Goal: Check status: Check status

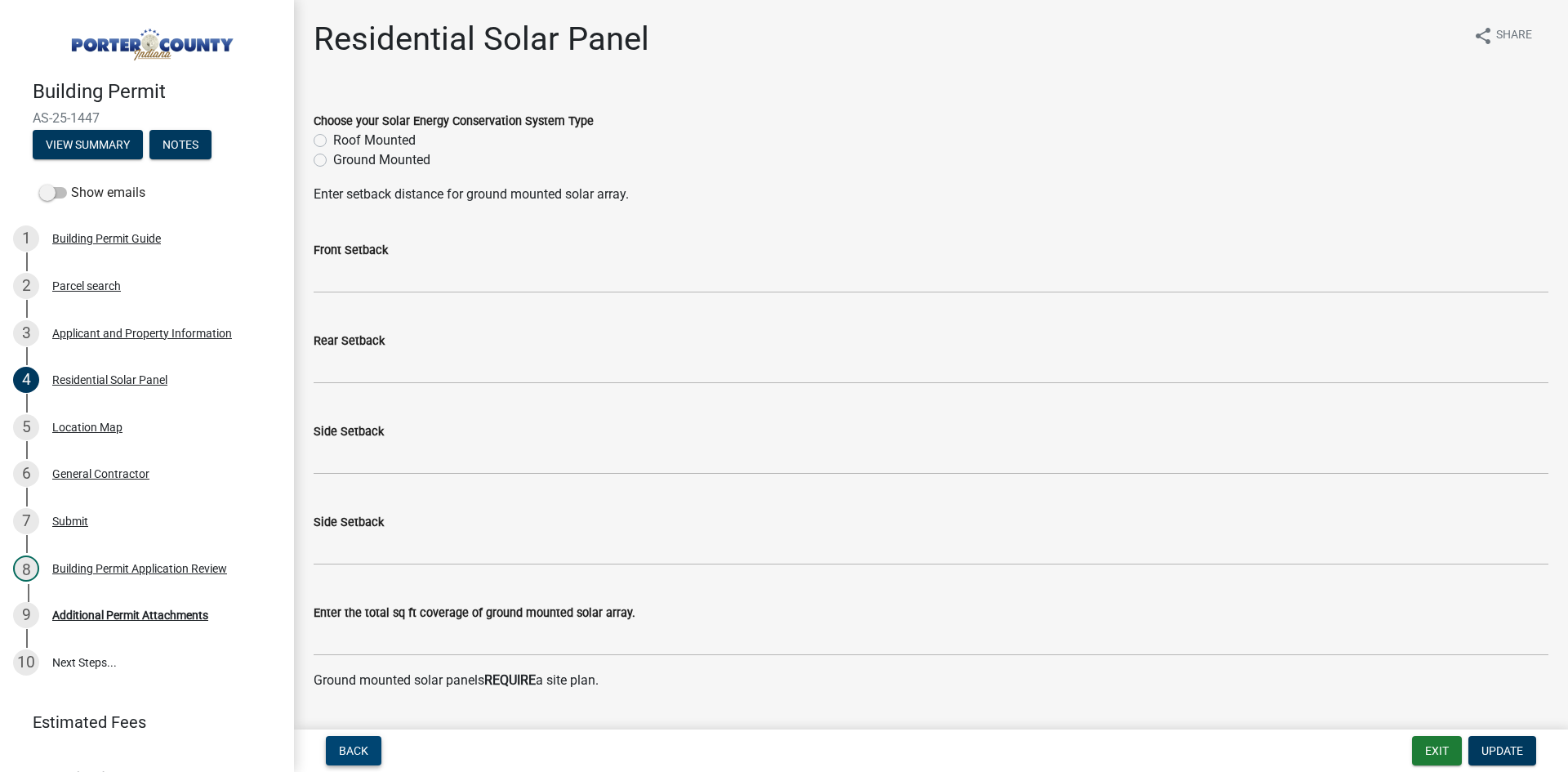
click at [351, 753] on span "Back" at bounding box center [353, 751] width 29 height 13
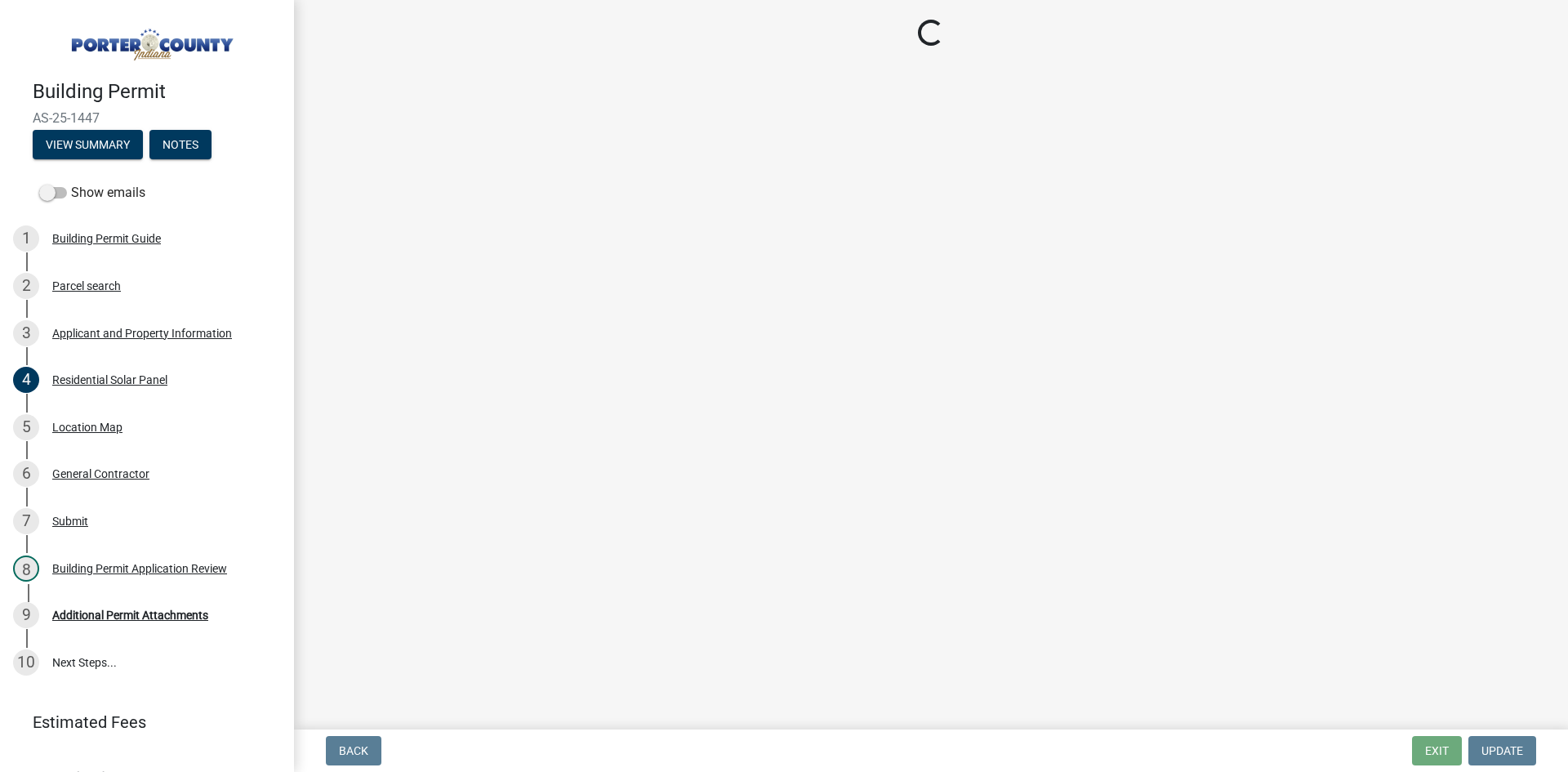
select select "8813af9a-53bd-4ec9-a082-37b92a5ec060"
select select "c796f995-08fe-487b-a20e-70ab553361d3"
select select "271bd504-2c49-4a3f-937e-0db1d3436bac"
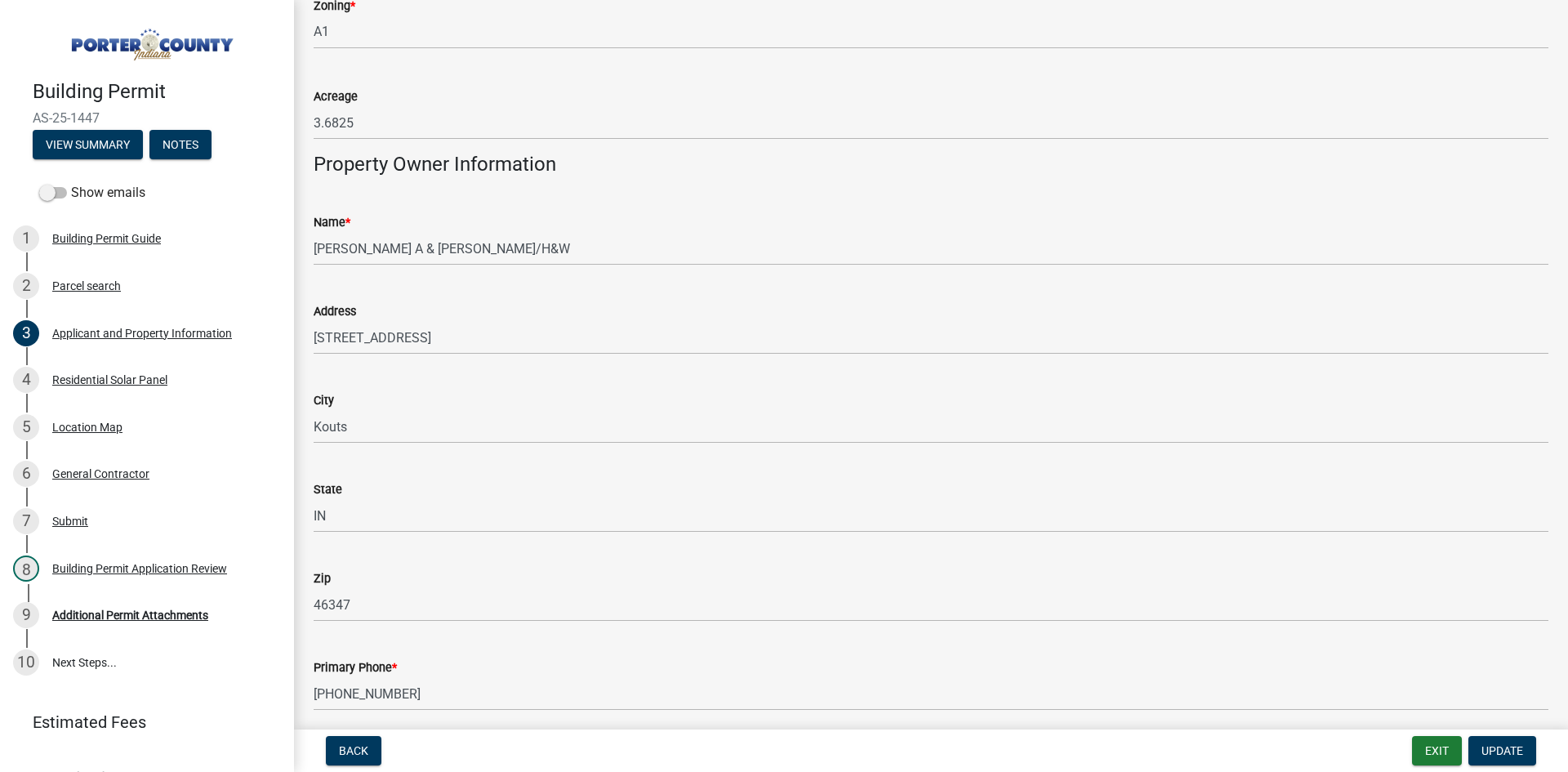
scroll to position [1552, 0]
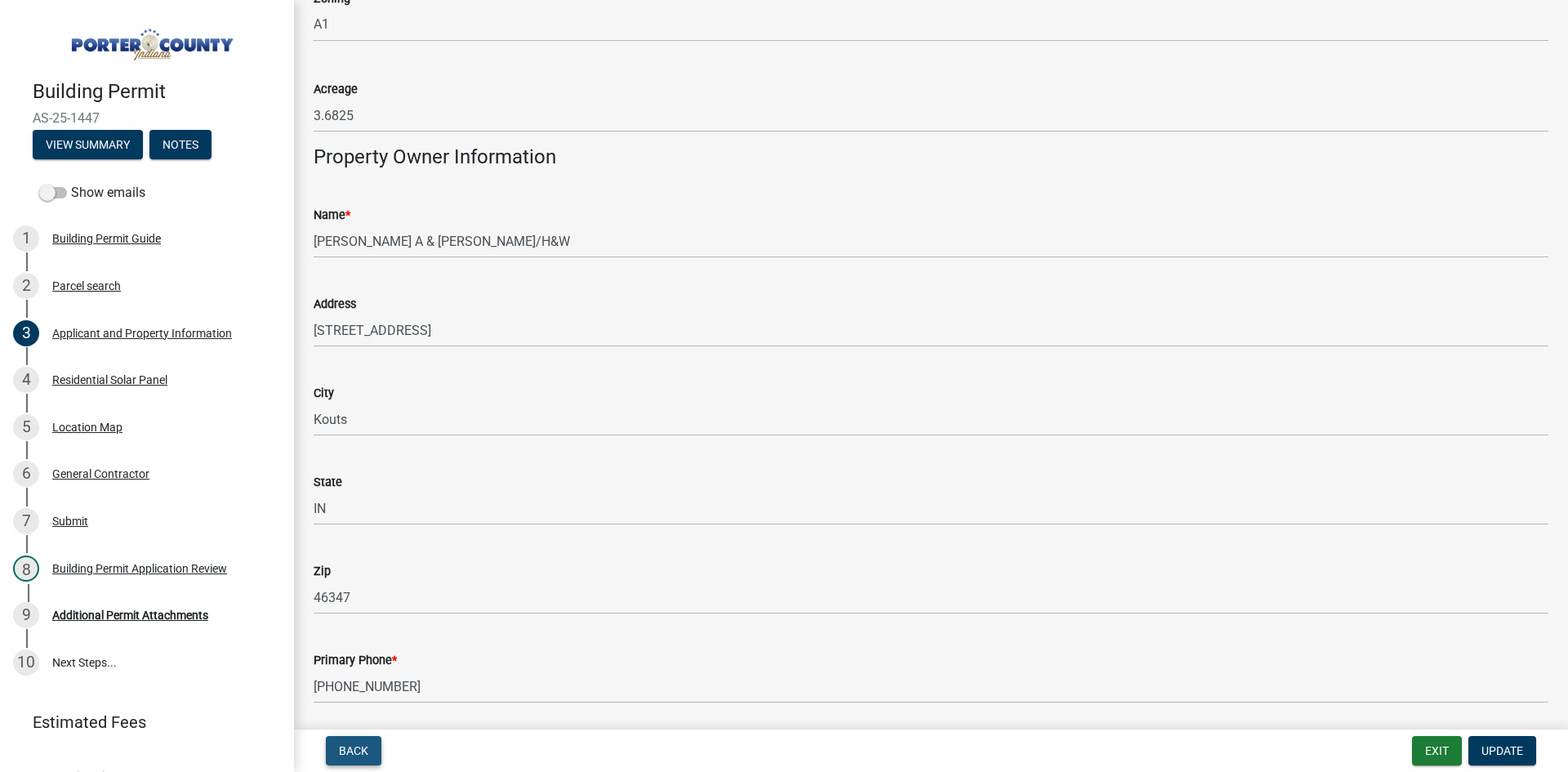
click at [366, 755] on span "Back" at bounding box center [353, 751] width 29 height 13
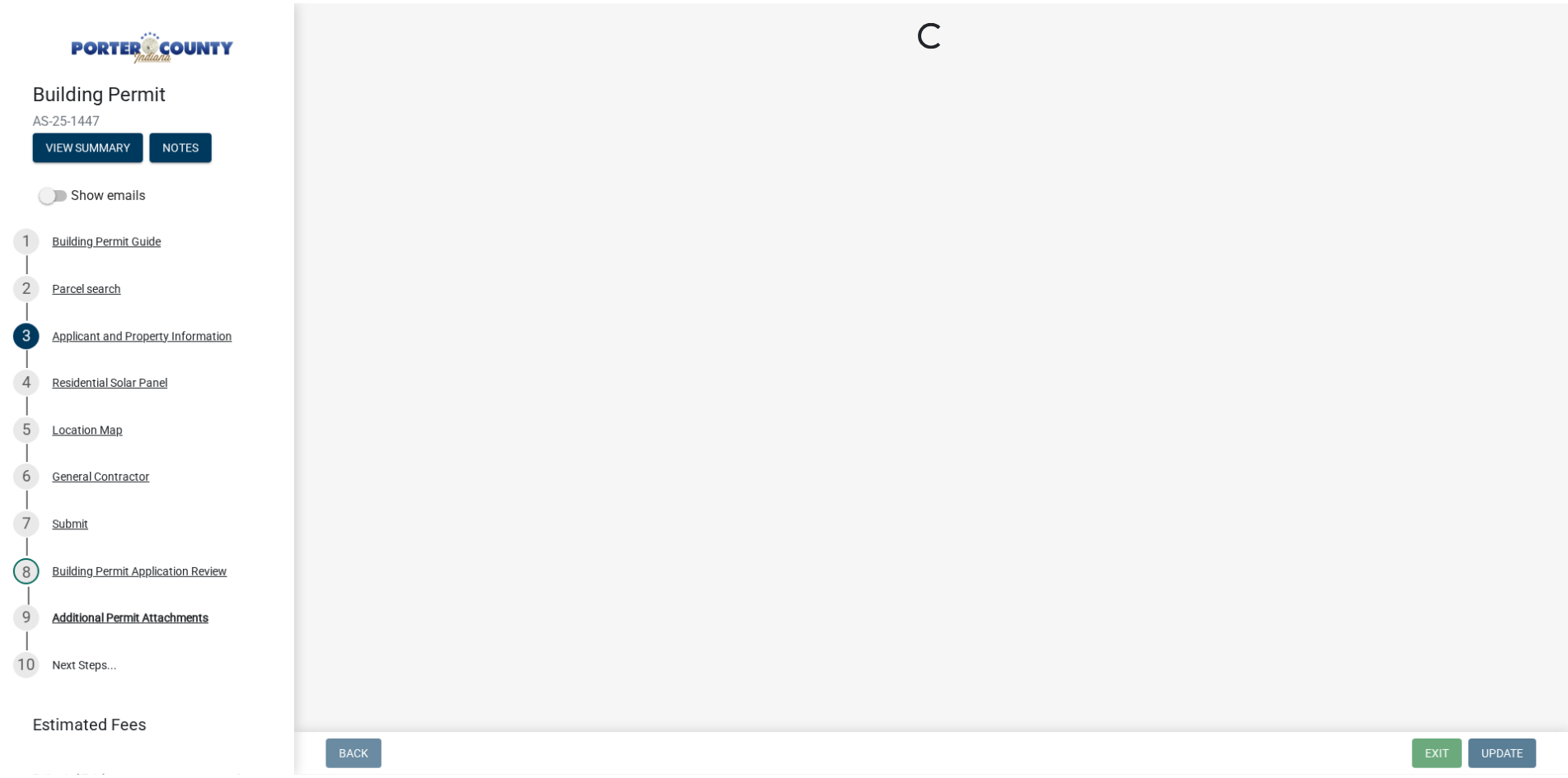
scroll to position [0, 0]
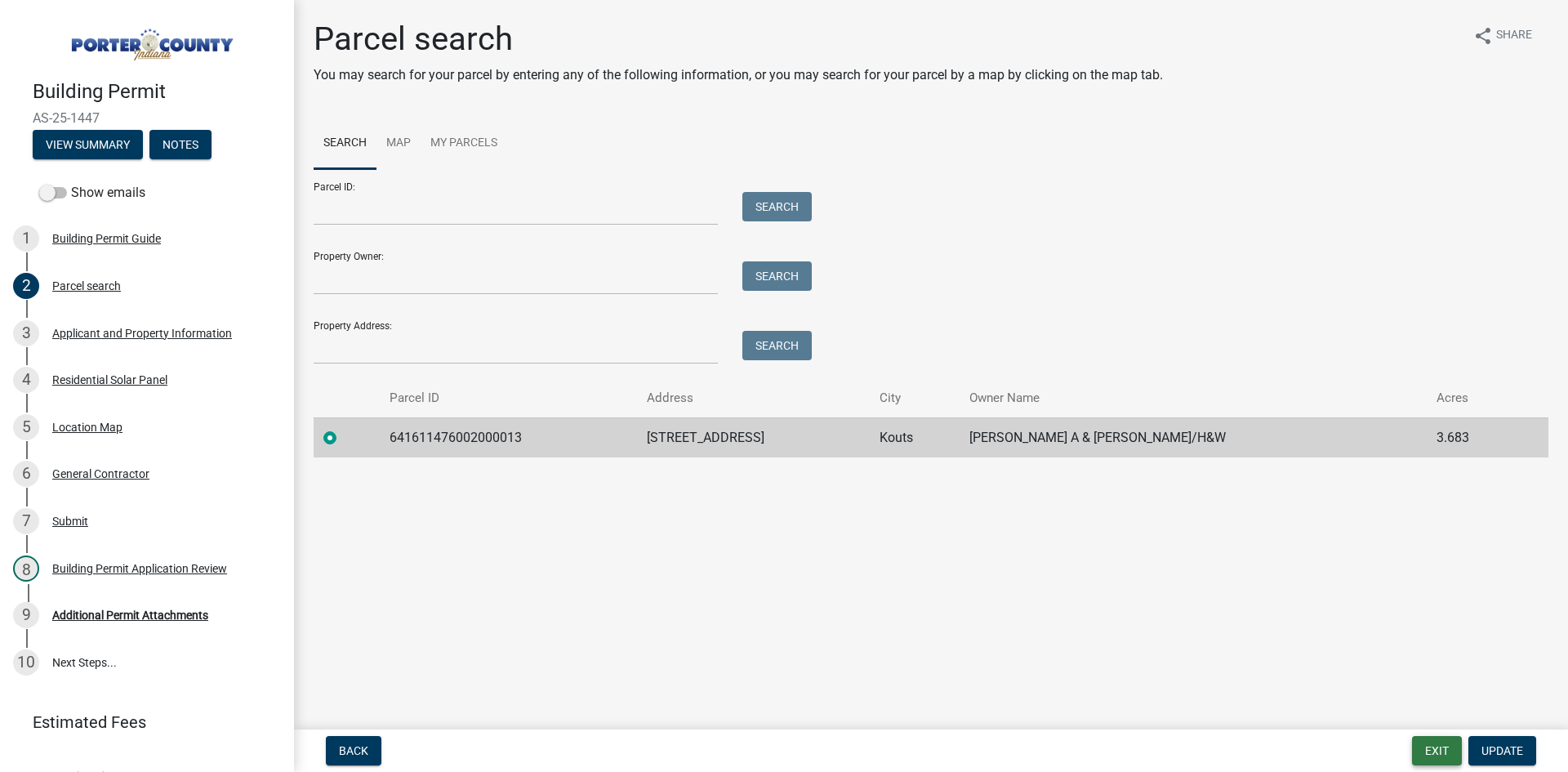
click at [1428, 752] on button "Exit" at bounding box center [1436, 751] width 49 height 29
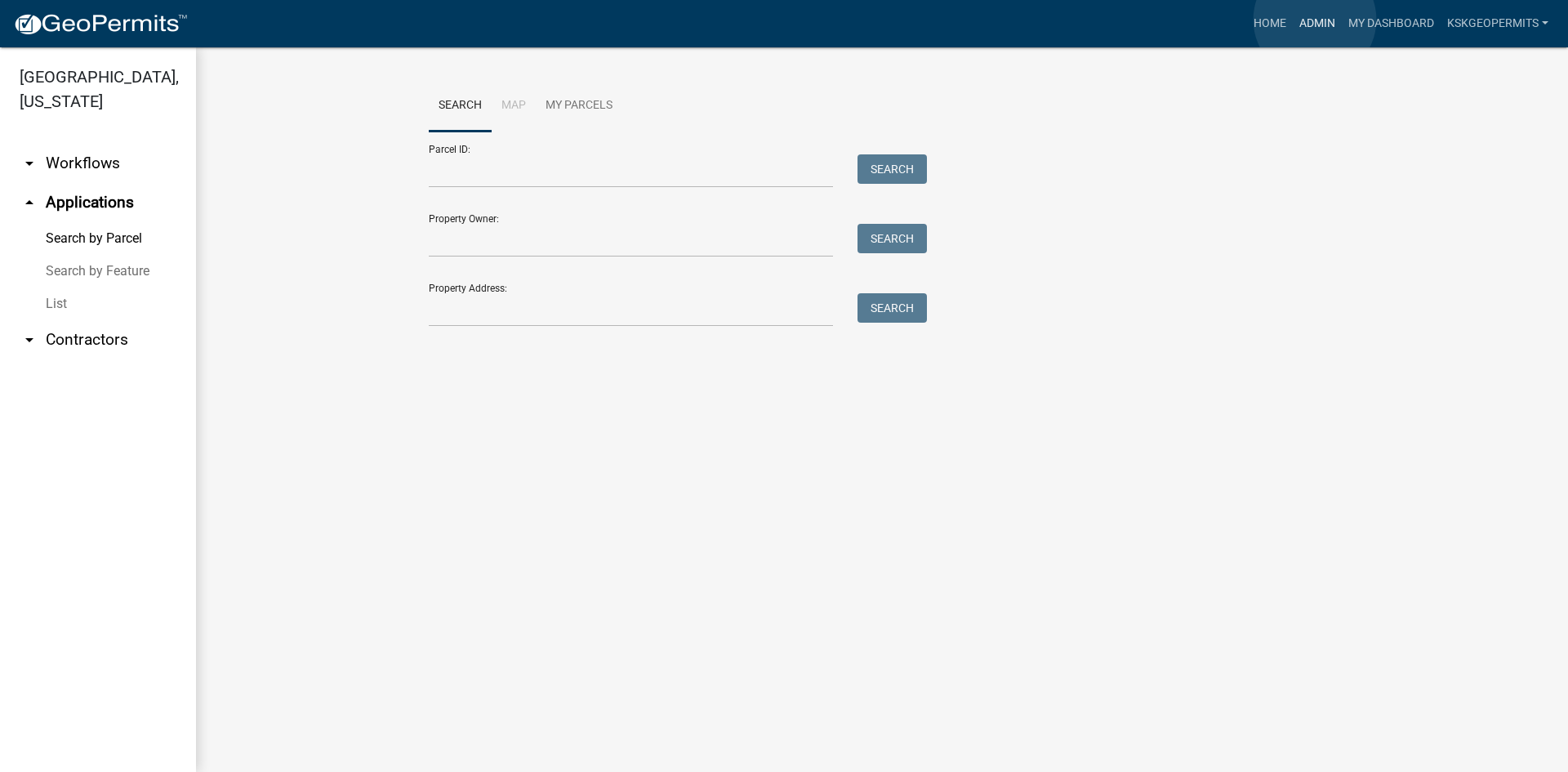
click at [1314, 19] on link "Admin" at bounding box center [1317, 24] width 49 height 31
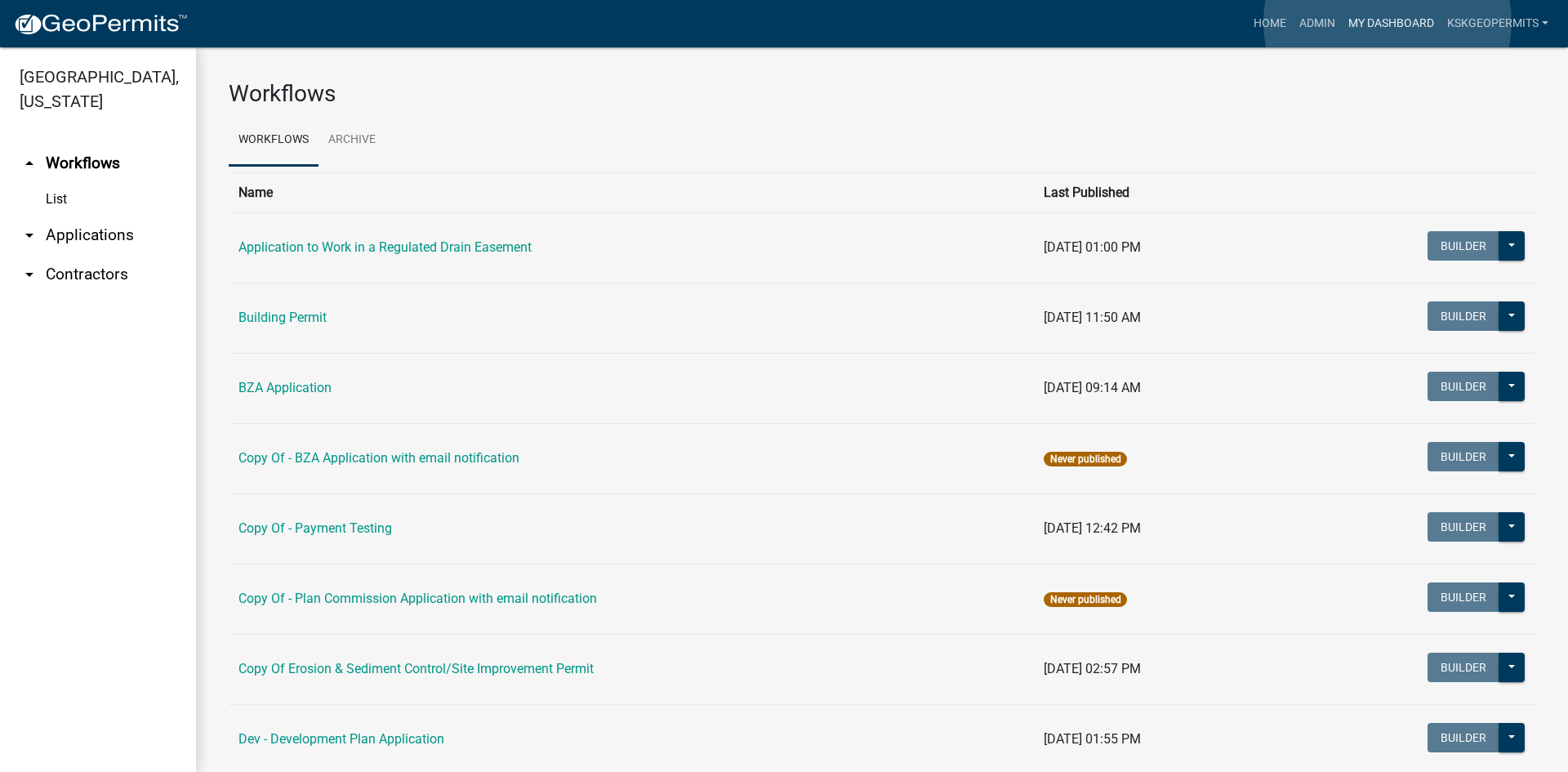
click at [1388, 22] on link "My Dashboard" at bounding box center [1391, 24] width 99 height 31
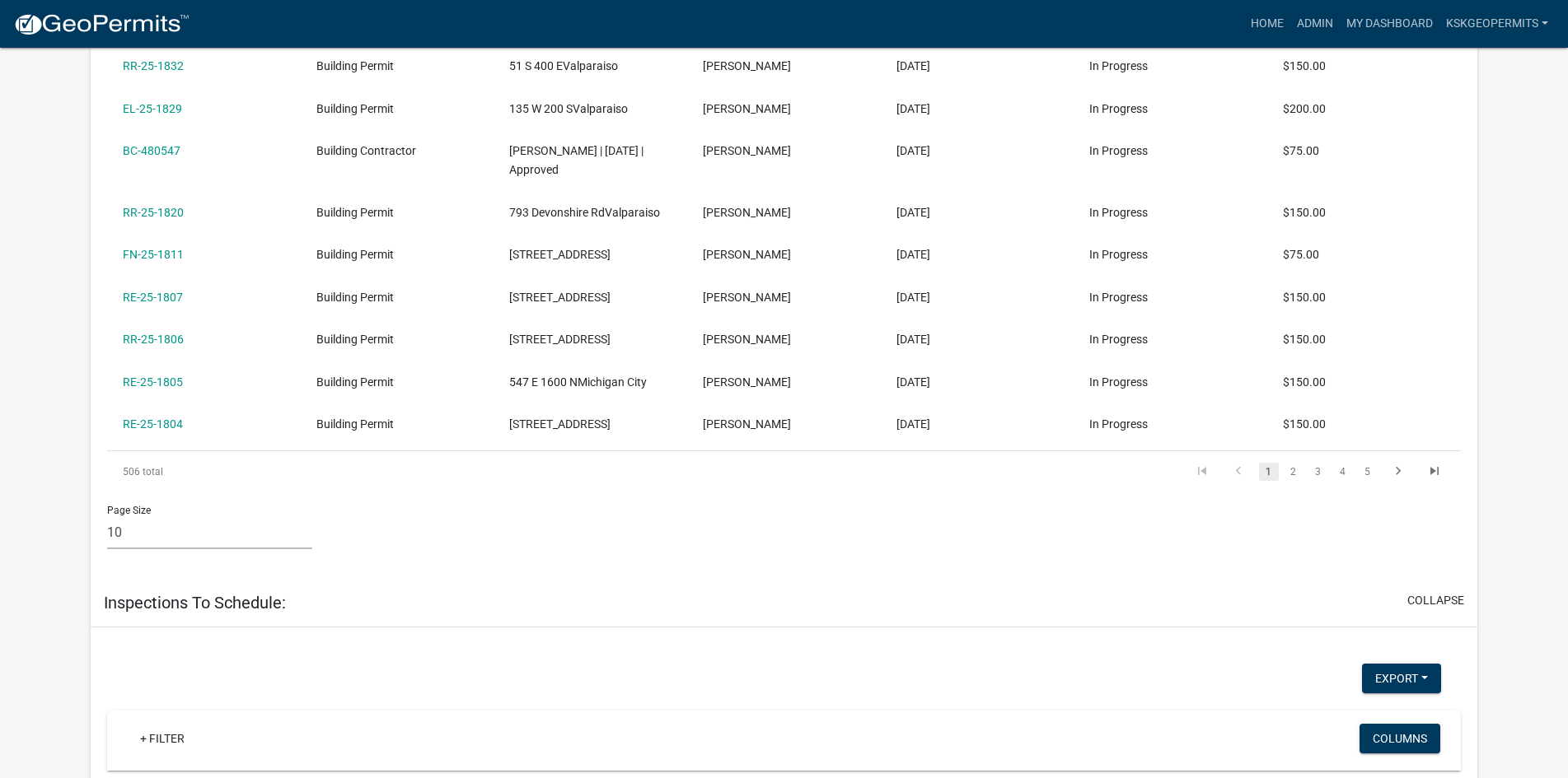
scroll to position [553, 0]
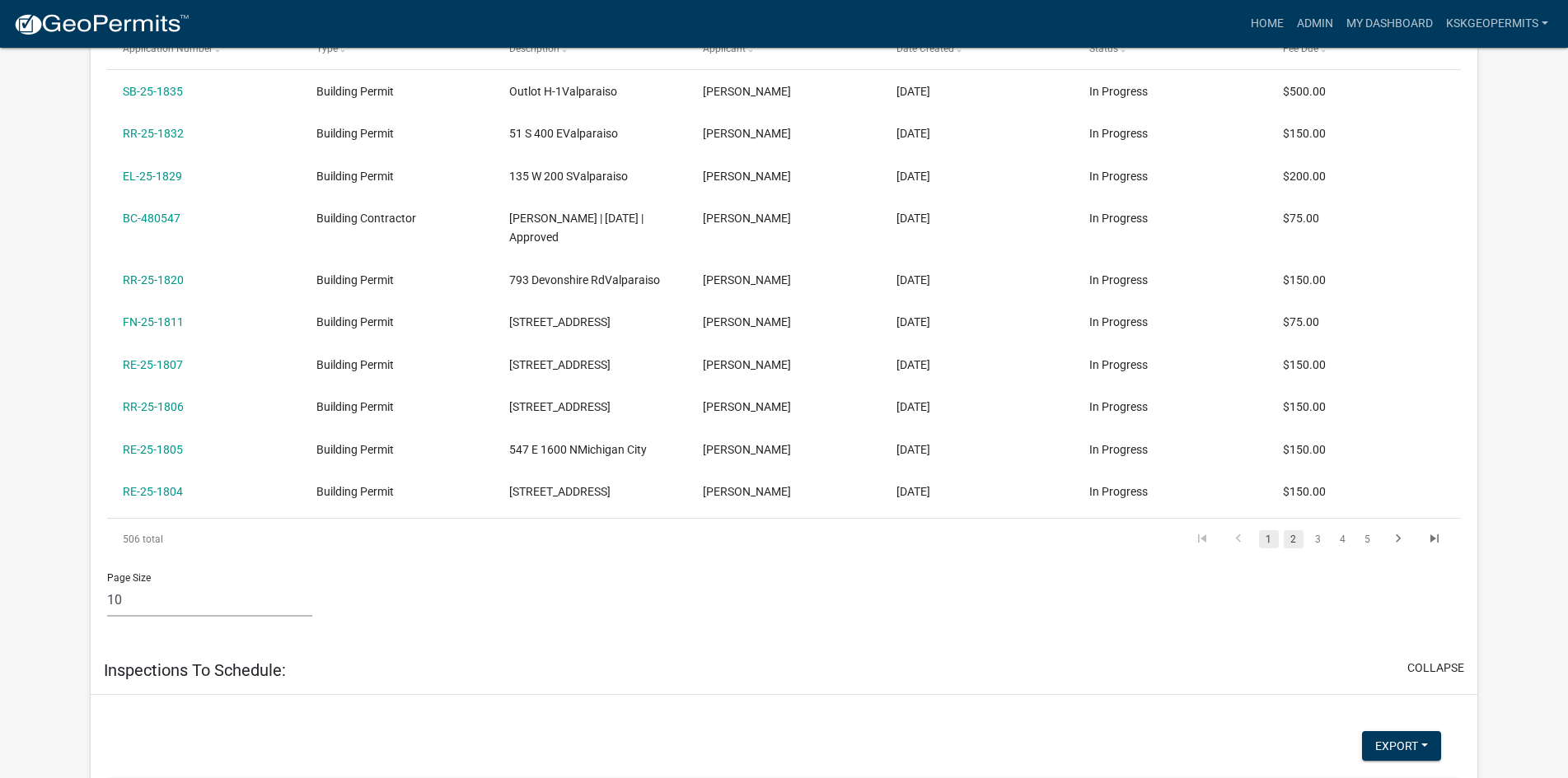
click at [1292, 535] on link "2" at bounding box center [1293, 539] width 19 height 18
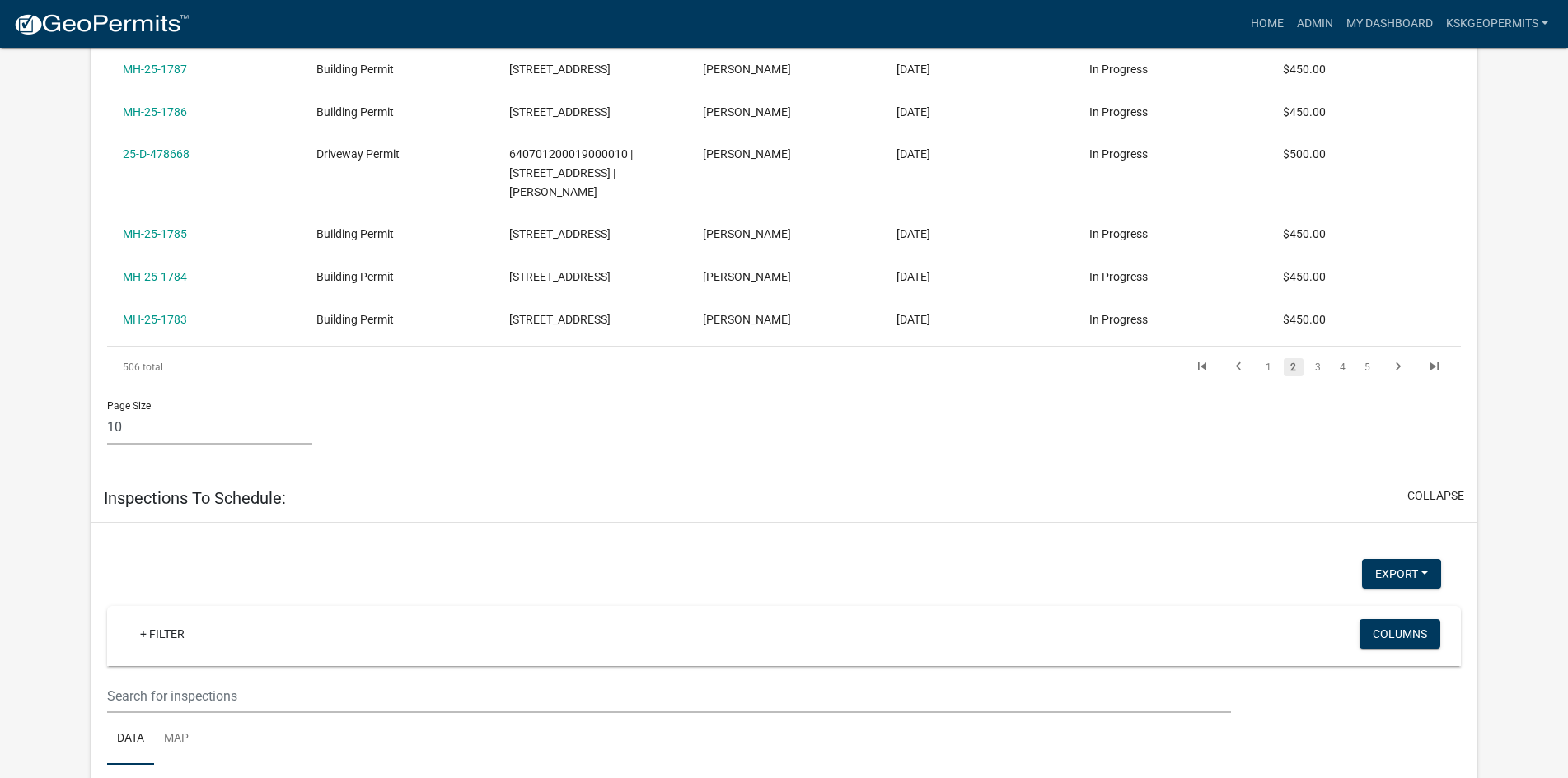
scroll to position [799, 0]
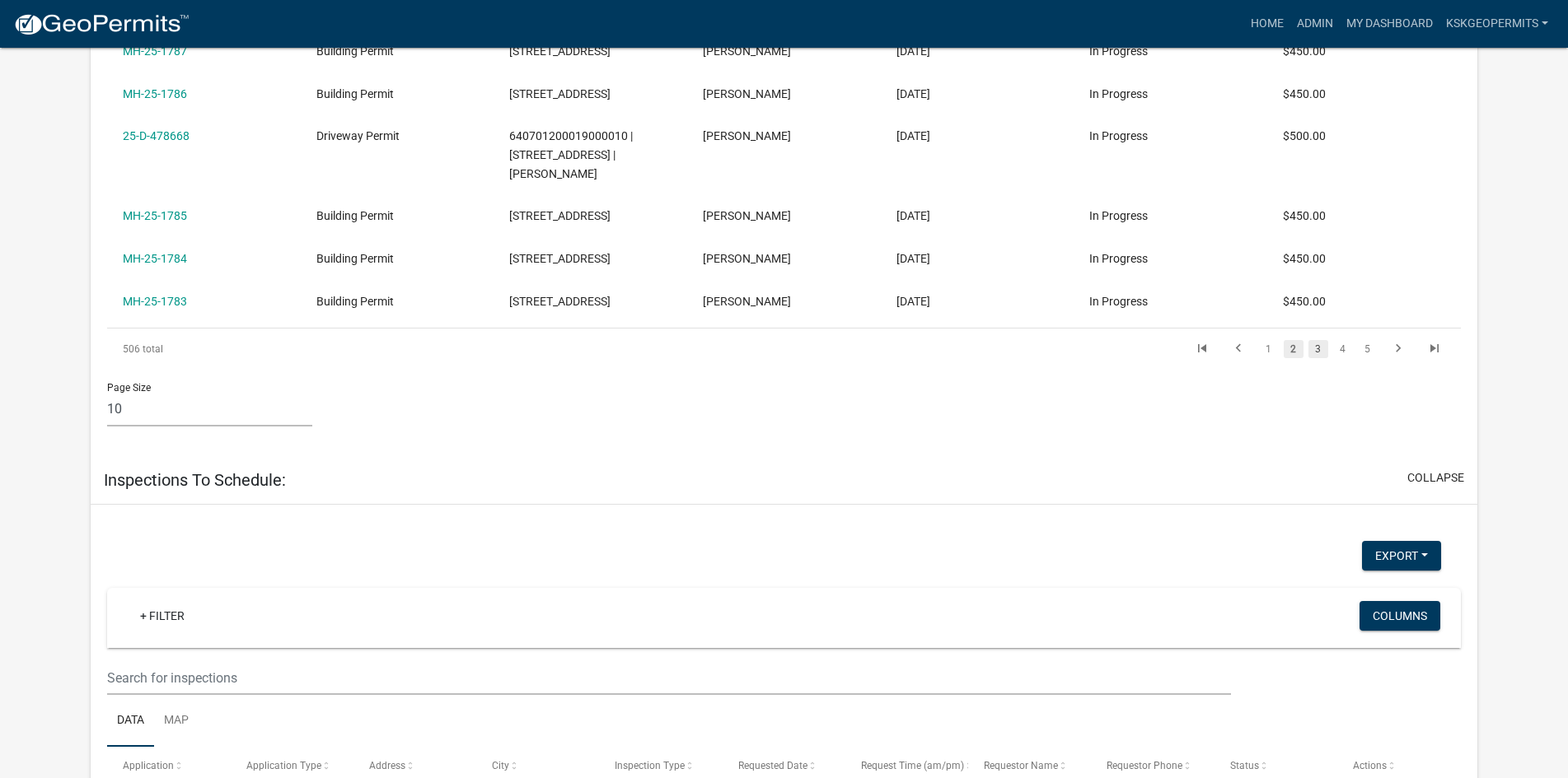
click at [1322, 349] on link "3" at bounding box center [1318, 349] width 19 height 18
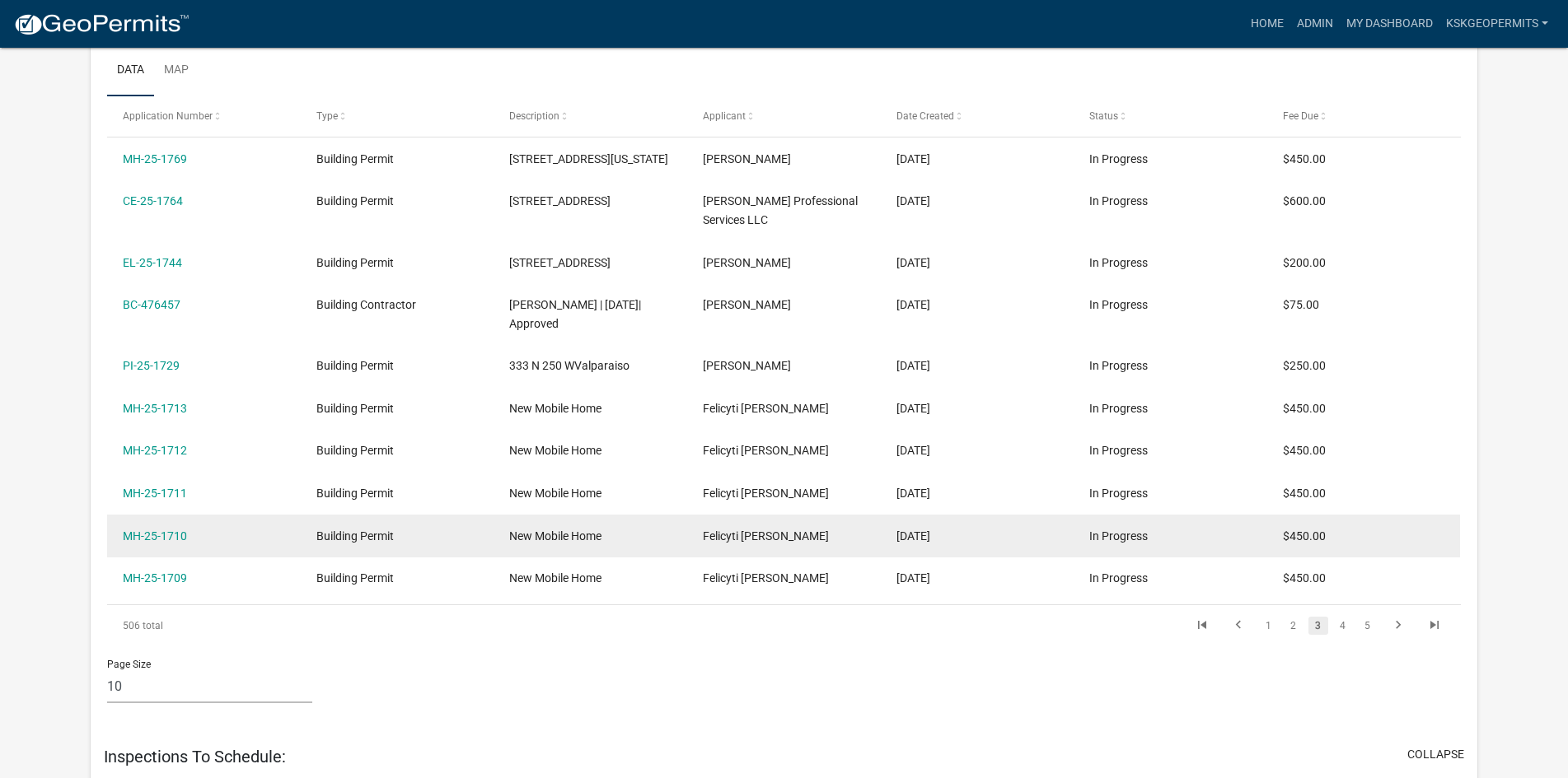
scroll to position [489, 0]
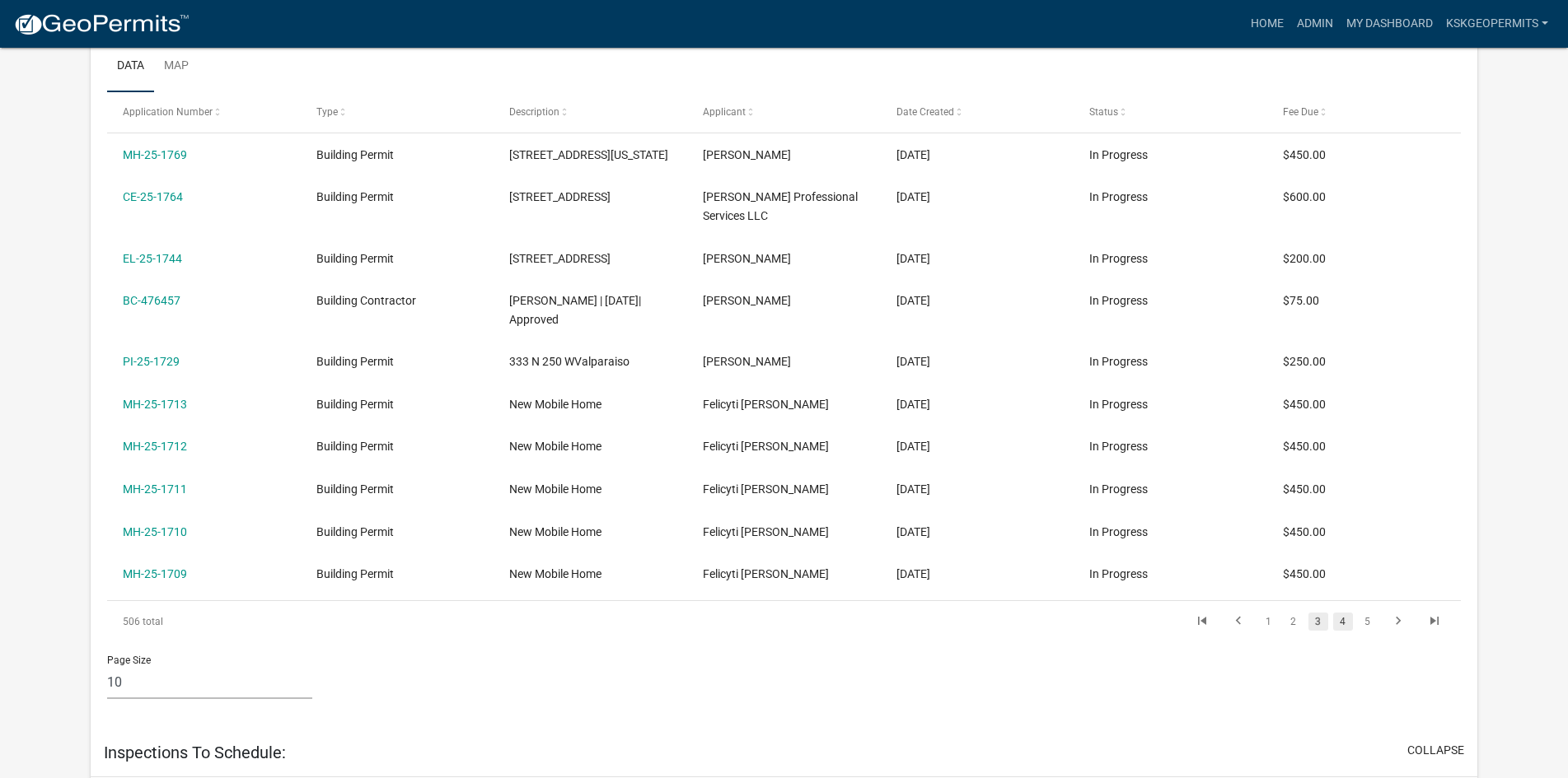
click at [1345, 617] on link "4" at bounding box center [1342, 622] width 19 height 18
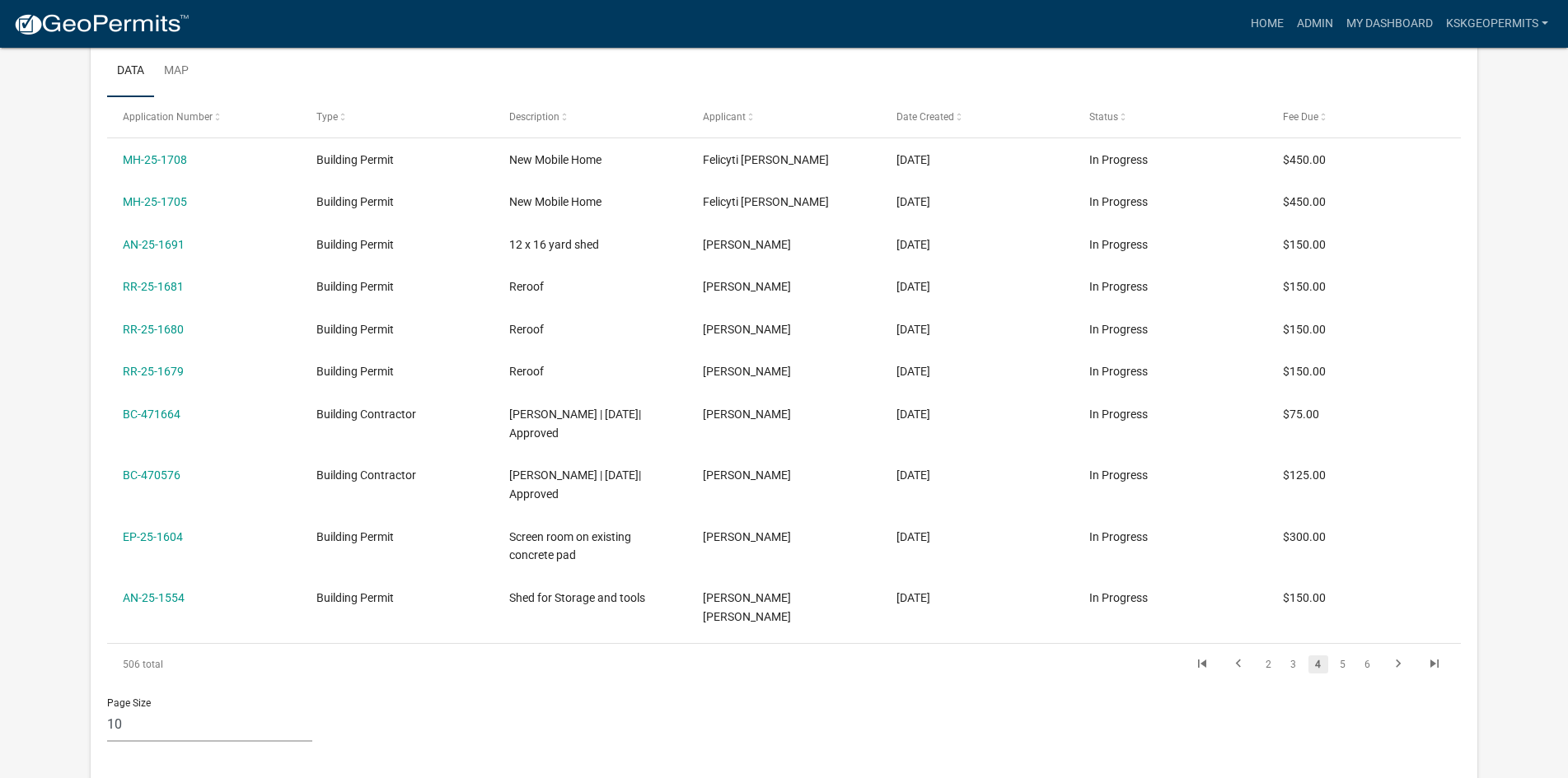
scroll to position [571, 0]
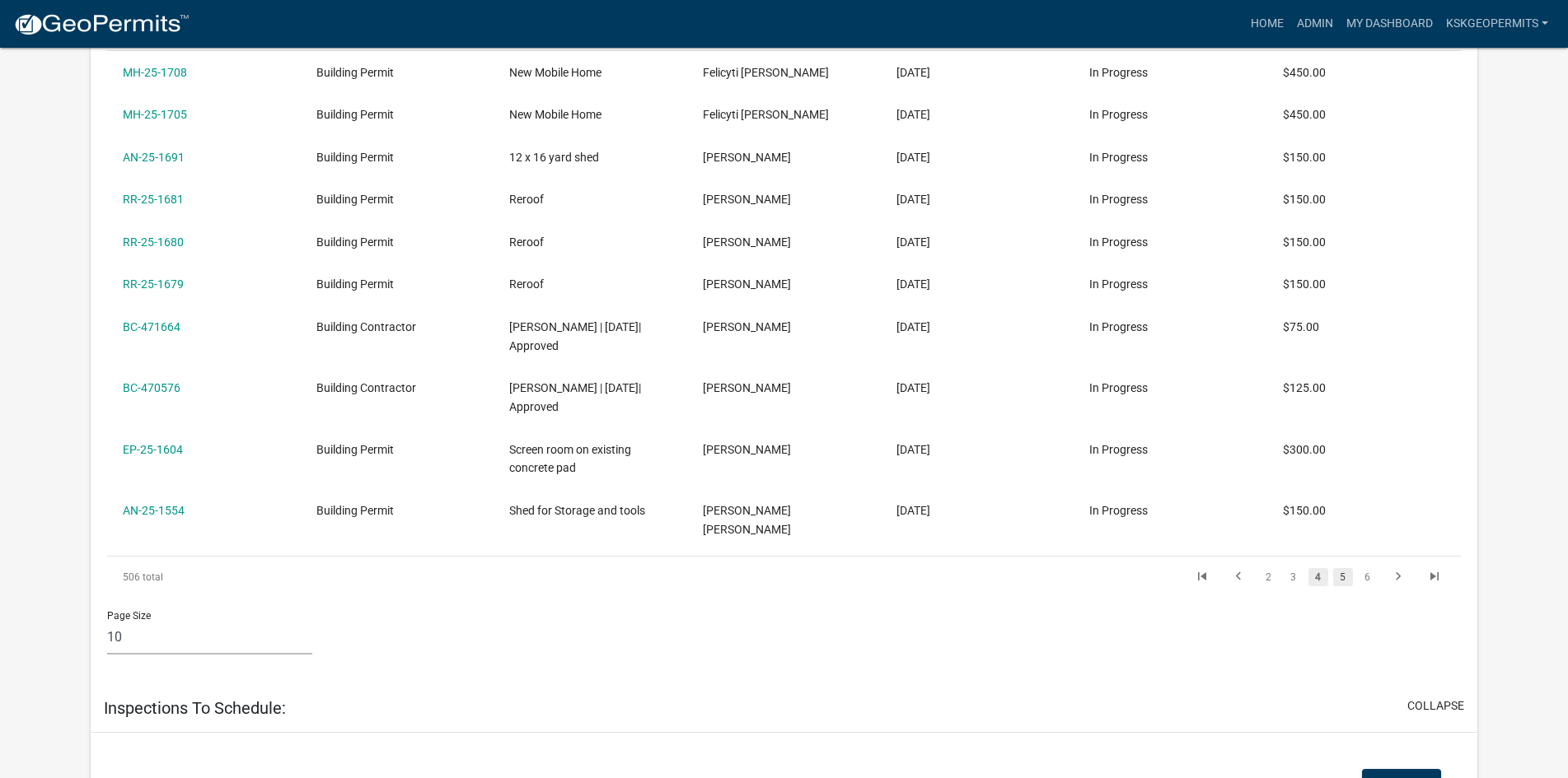
click at [1342, 568] on link "5" at bounding box center [1342, 577] width 19 height 18
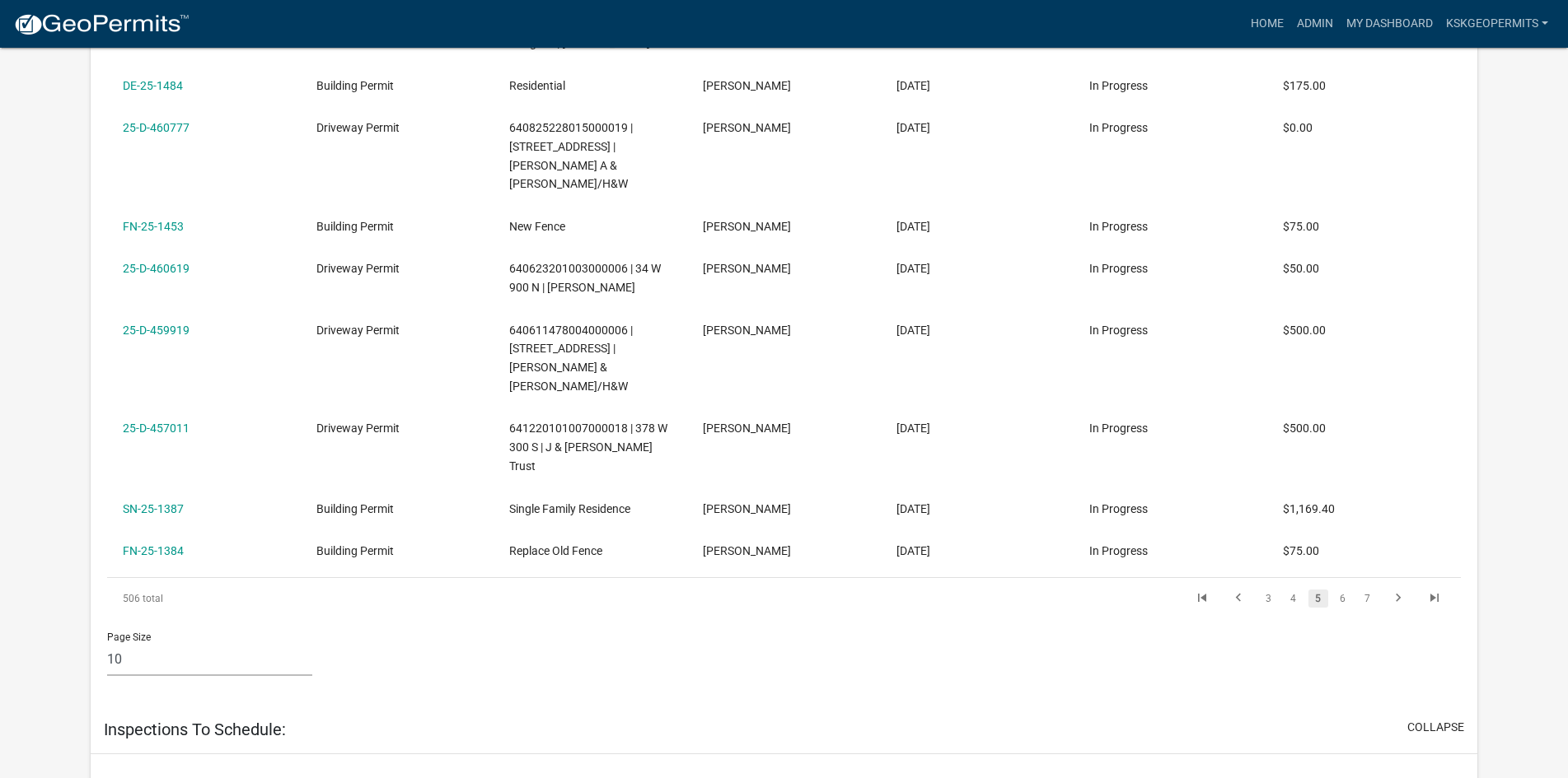
scroll to position [901, 0]
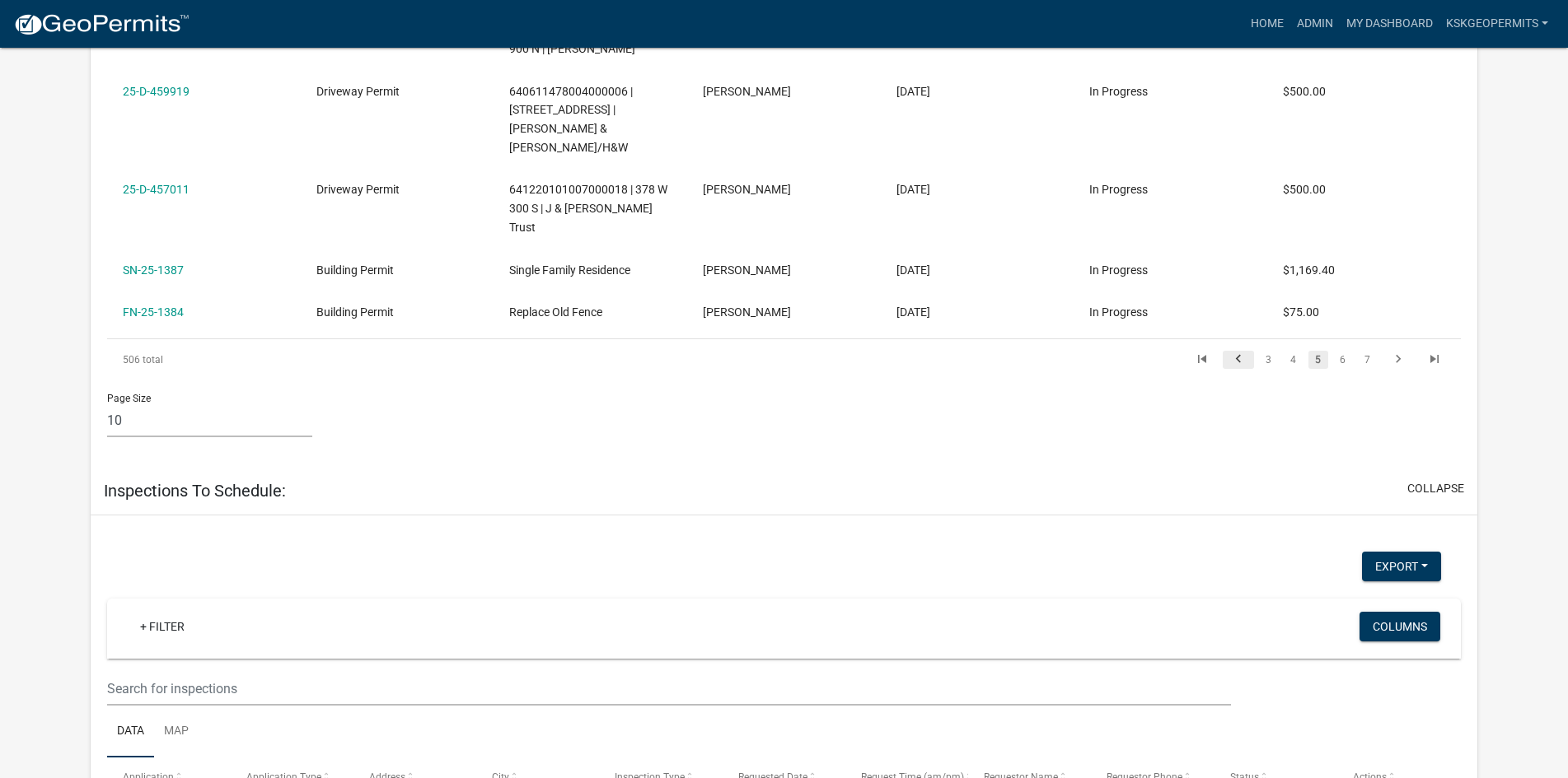
click at [1239, 352] on icon "go to previous page" at bounding box center [1237, 361] width 21 height 19
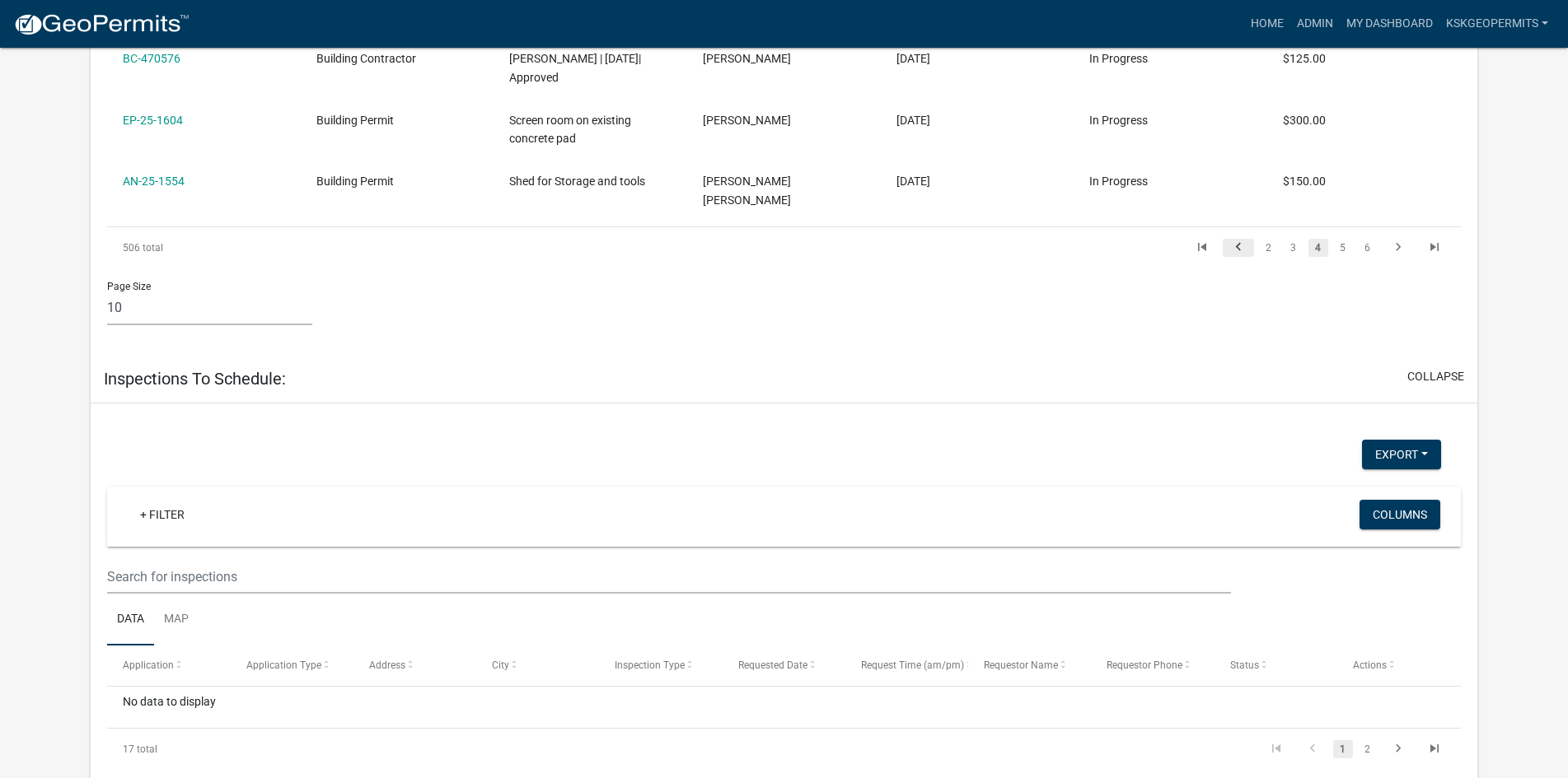
scroll to position [844, 0]
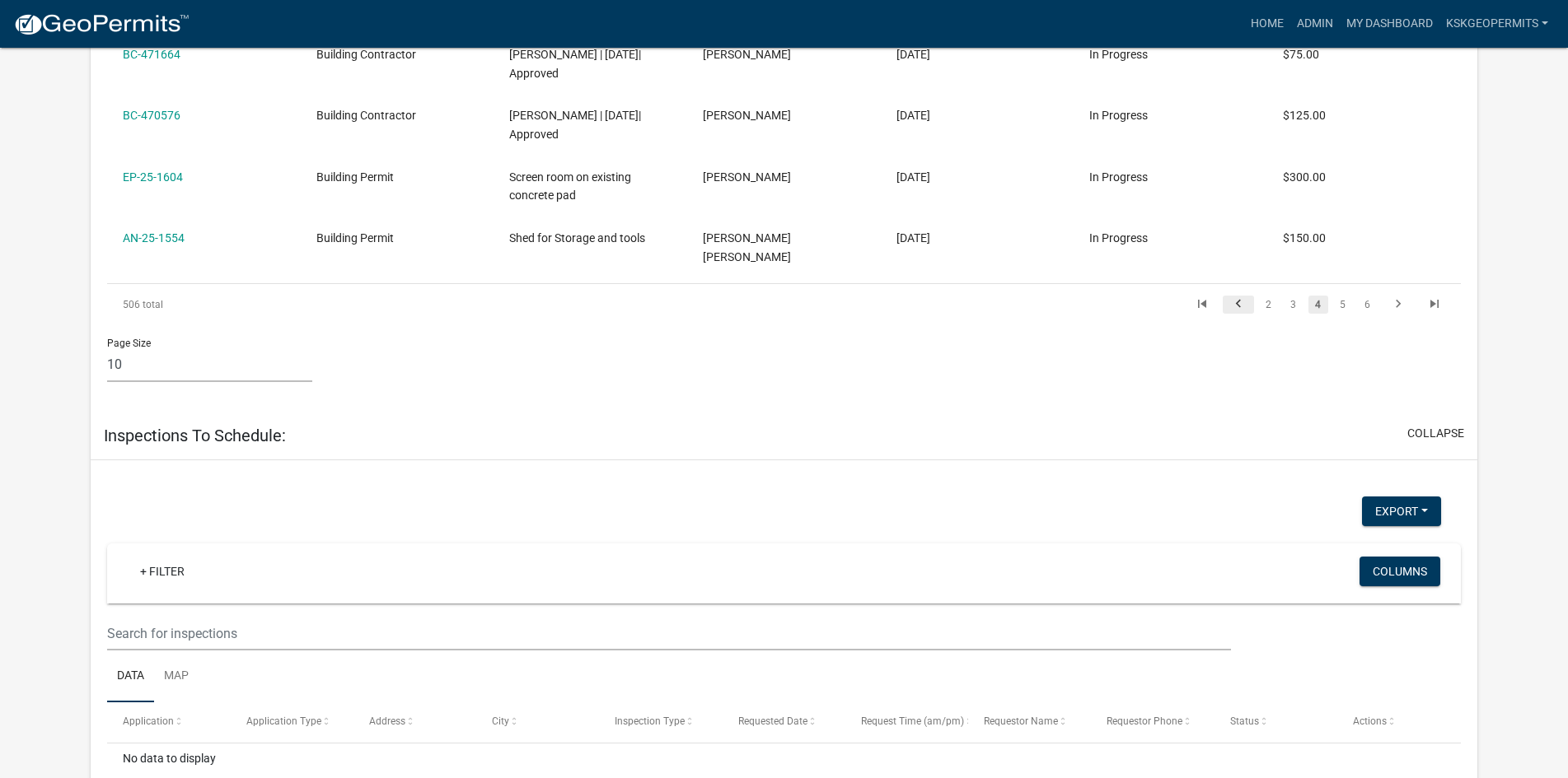
click at [1239, 296] on icon "go to previous page" at bounding box center [1237, 305] width 21 height 19
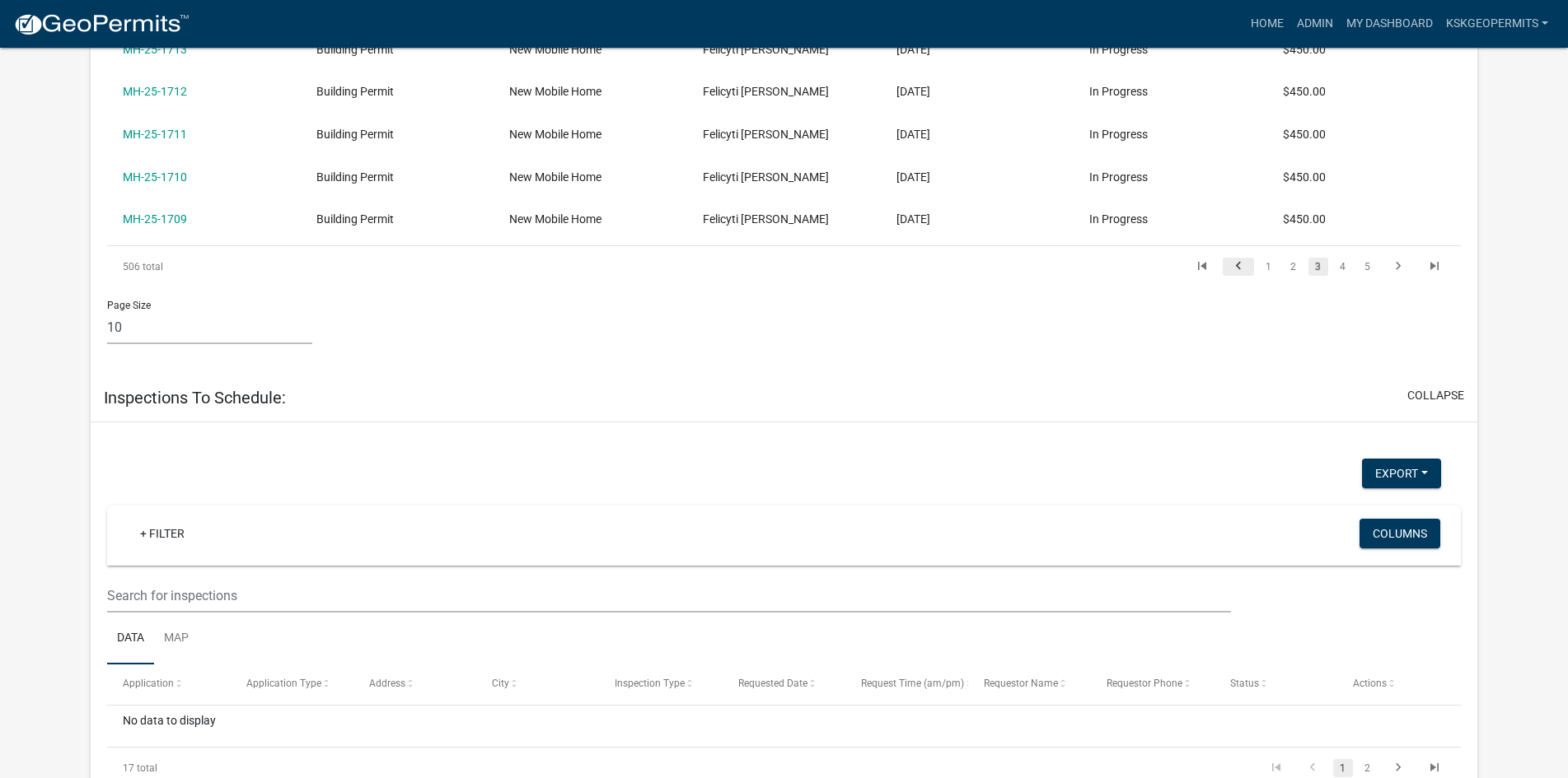
scroll to position [881, 0]
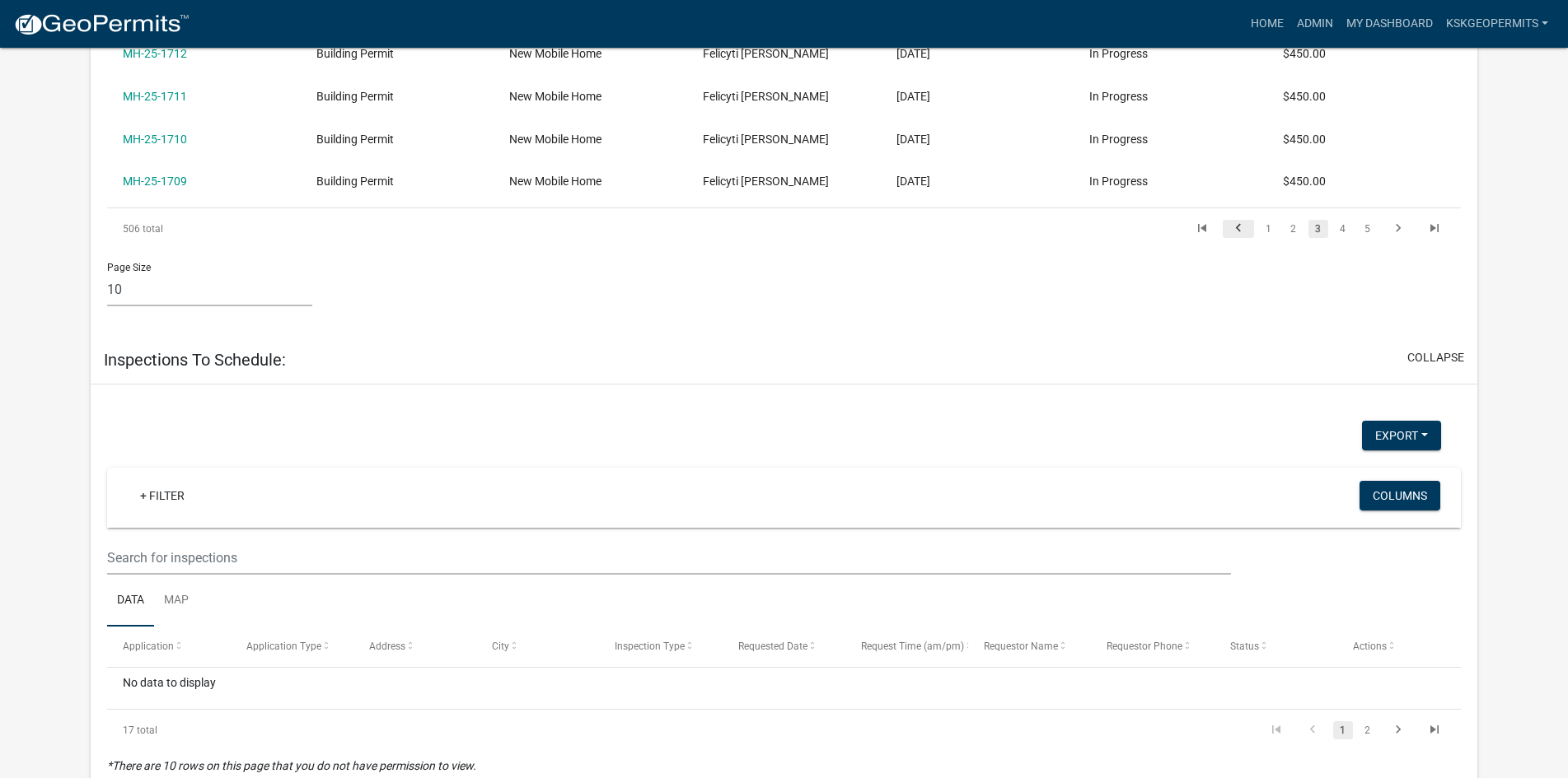
click at [1236, 225] on icon "go to previous page" at bounding box center [1237, 230] width 21 height 19
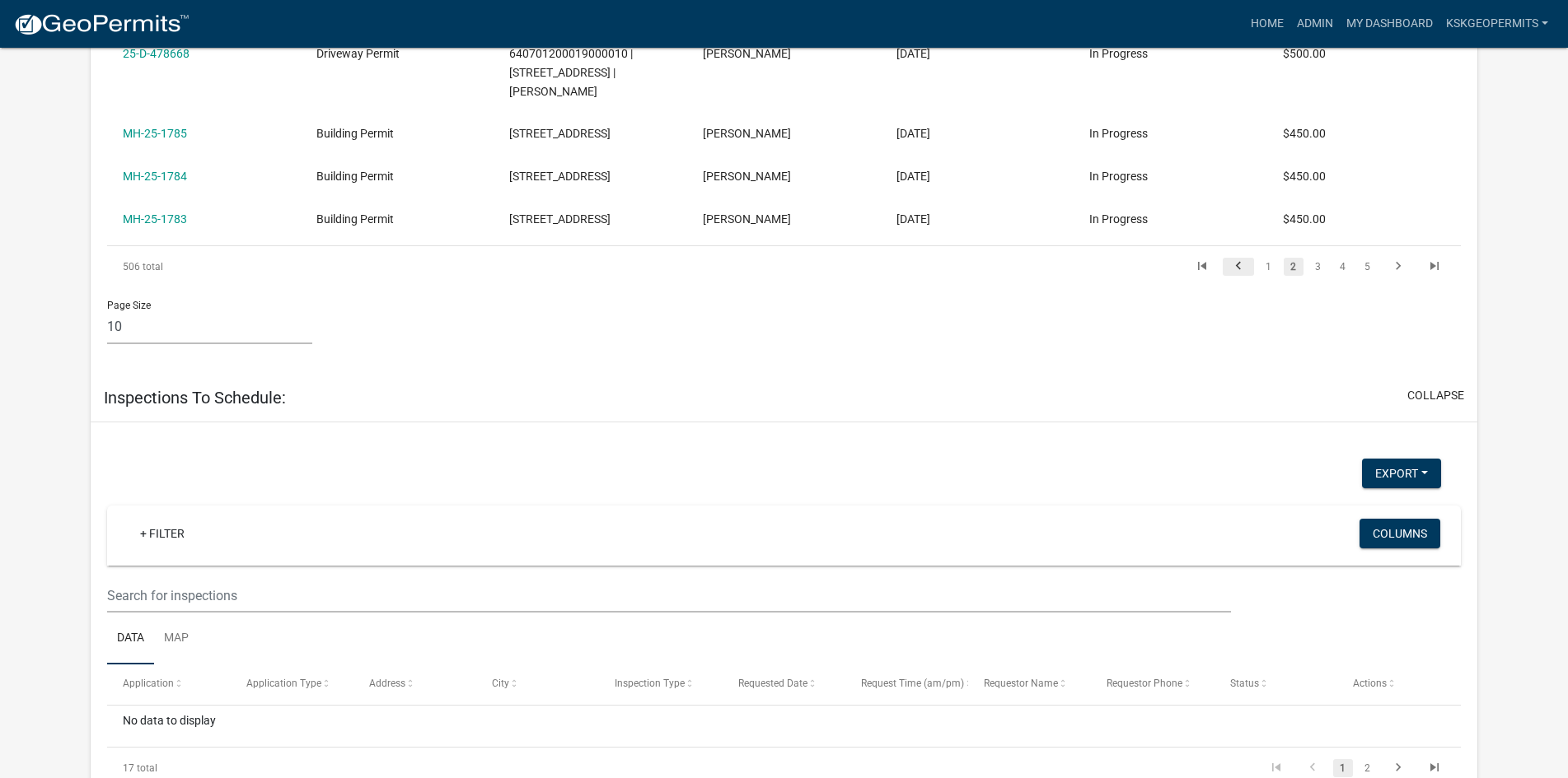
click at [1236, 263] on icon "go to previous page" at bounding box center [1237, 268] width 21 height 19
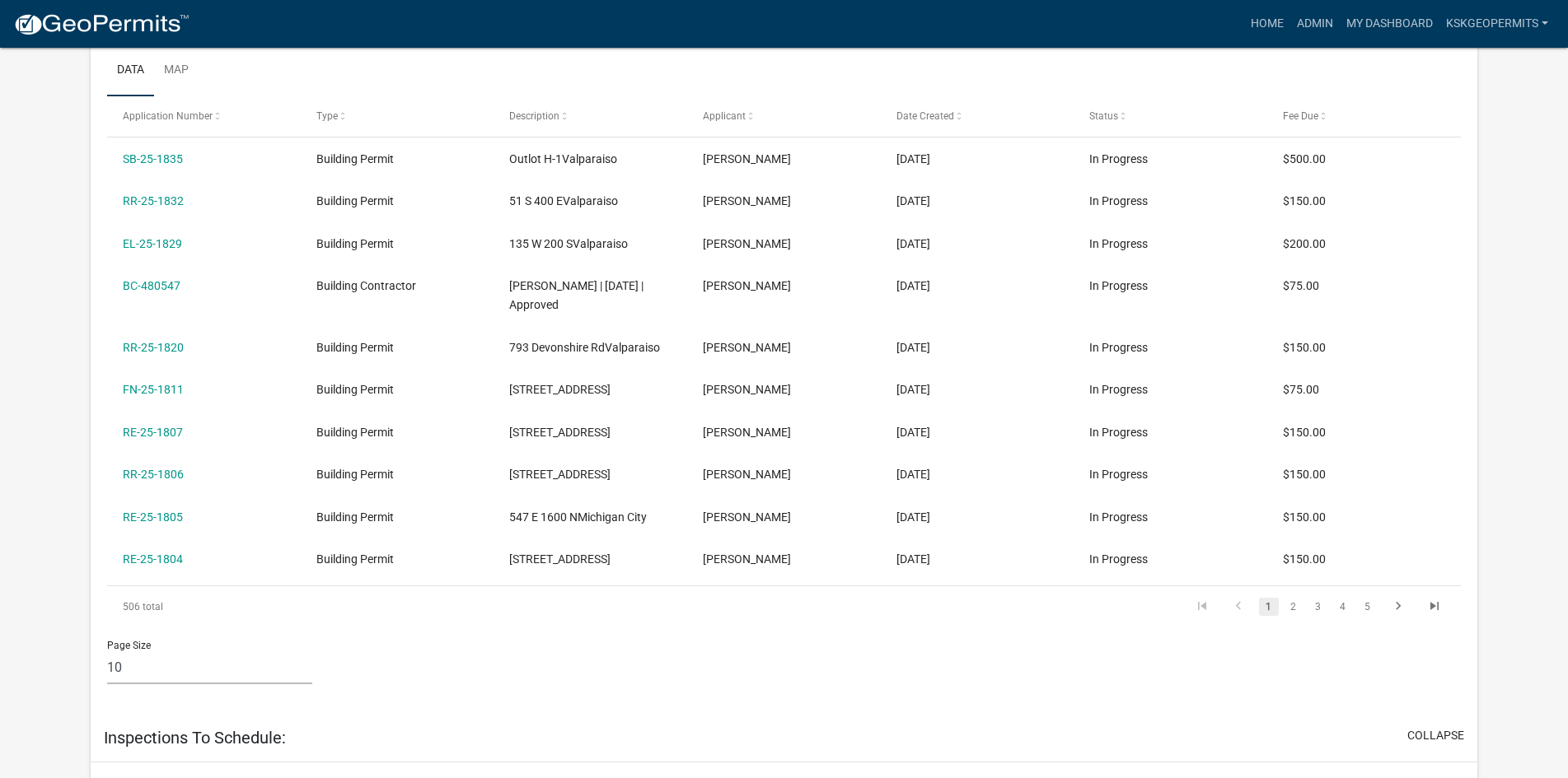
scroll to position [451, 0]
